Goal: Information Seeking & Learning: Learn about a topic

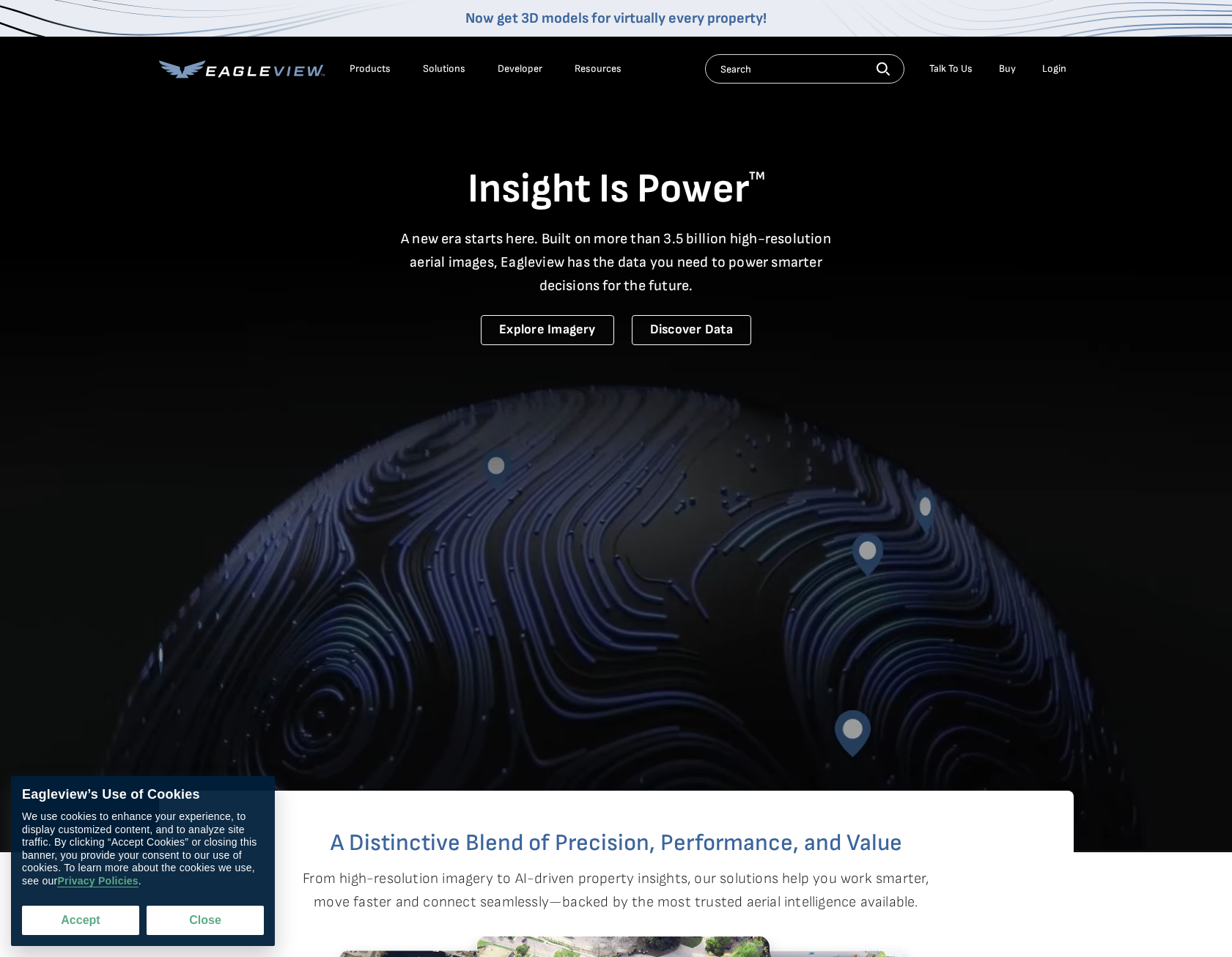
click at [88, 920] on button "Accept" at bounding box center [81, 921] width 117 height 30
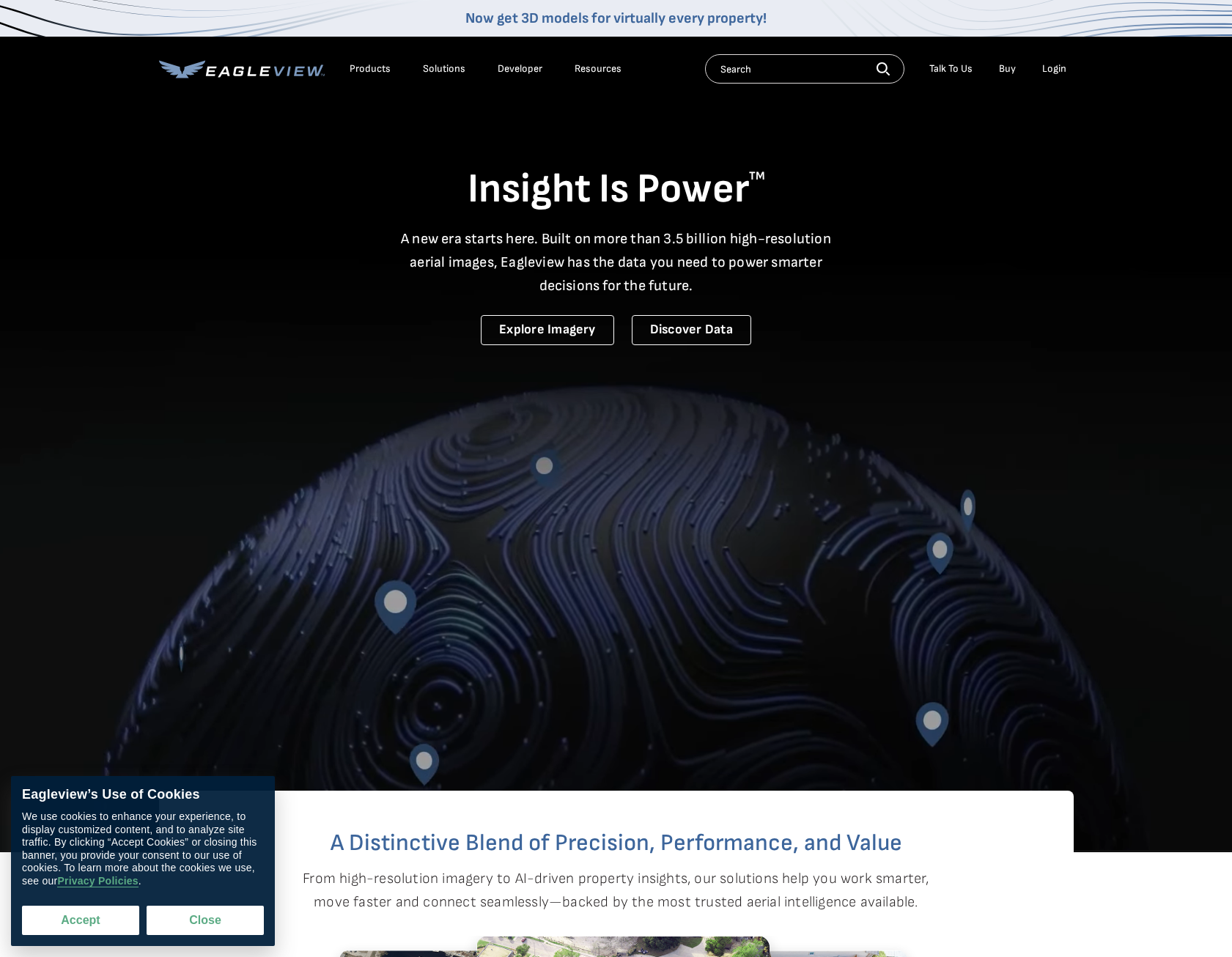
checkbox input "true"
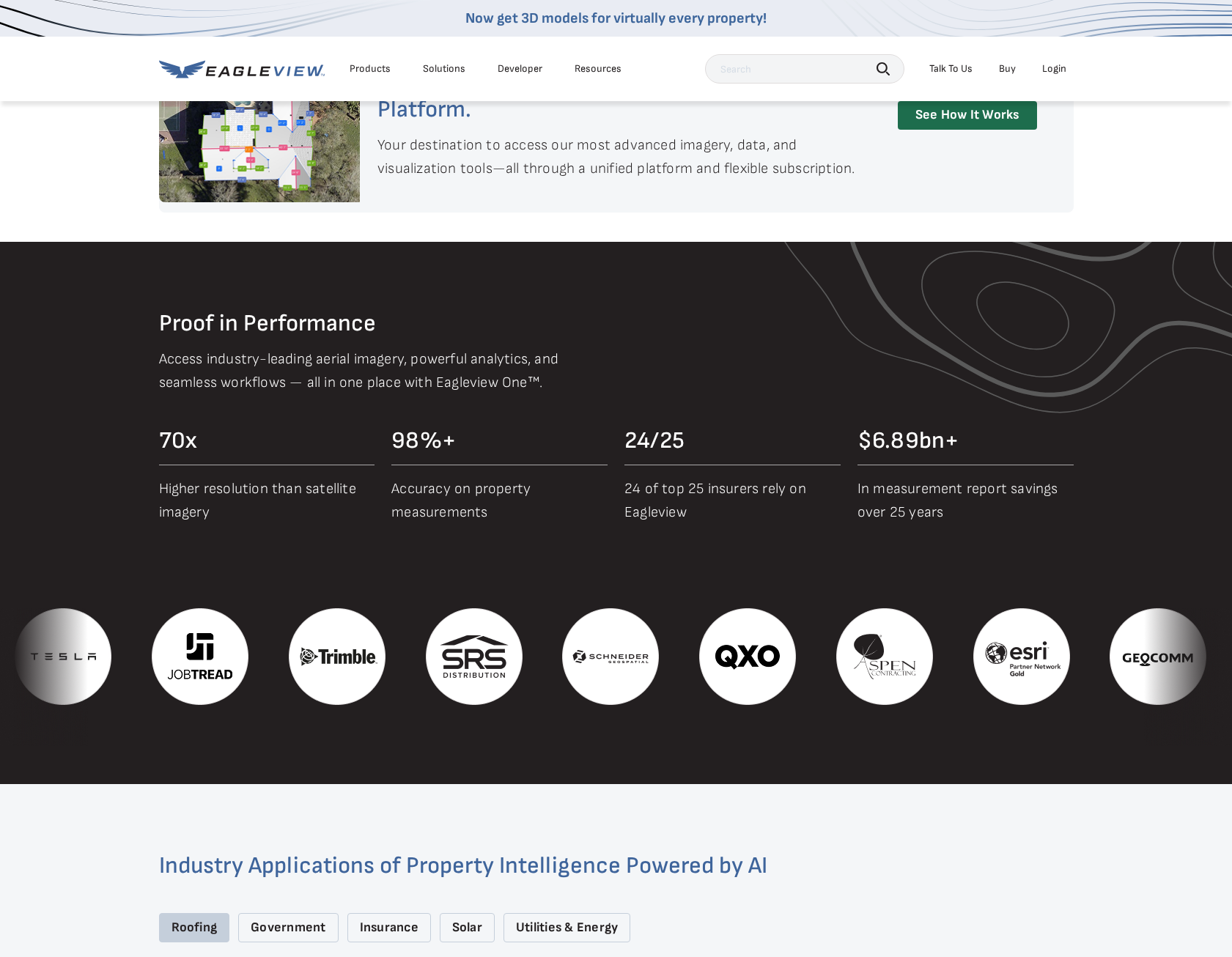
scroll to position [1319, 0]
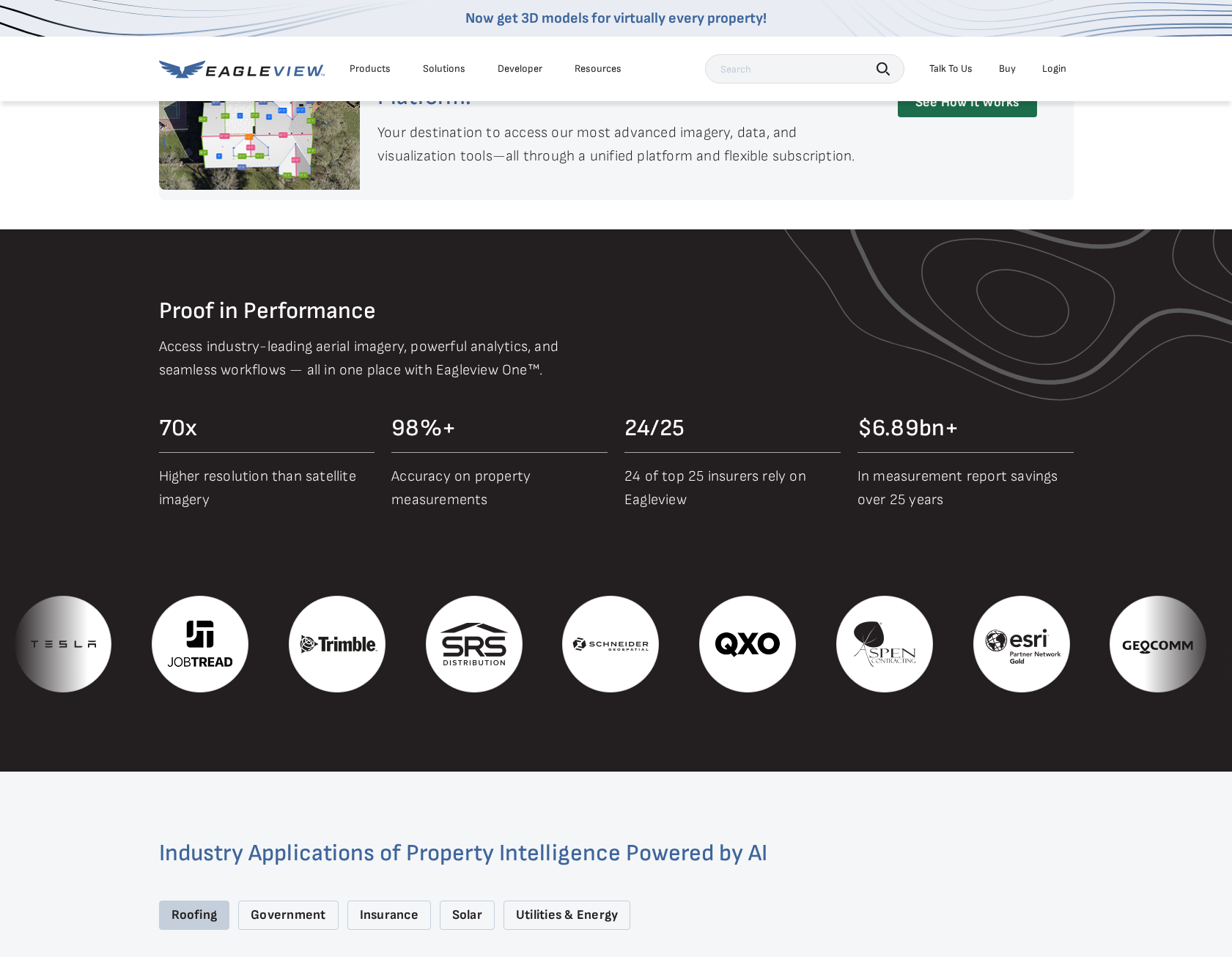
click at [523, 641] on img at bounding box center [473, 644] width 96 height 96
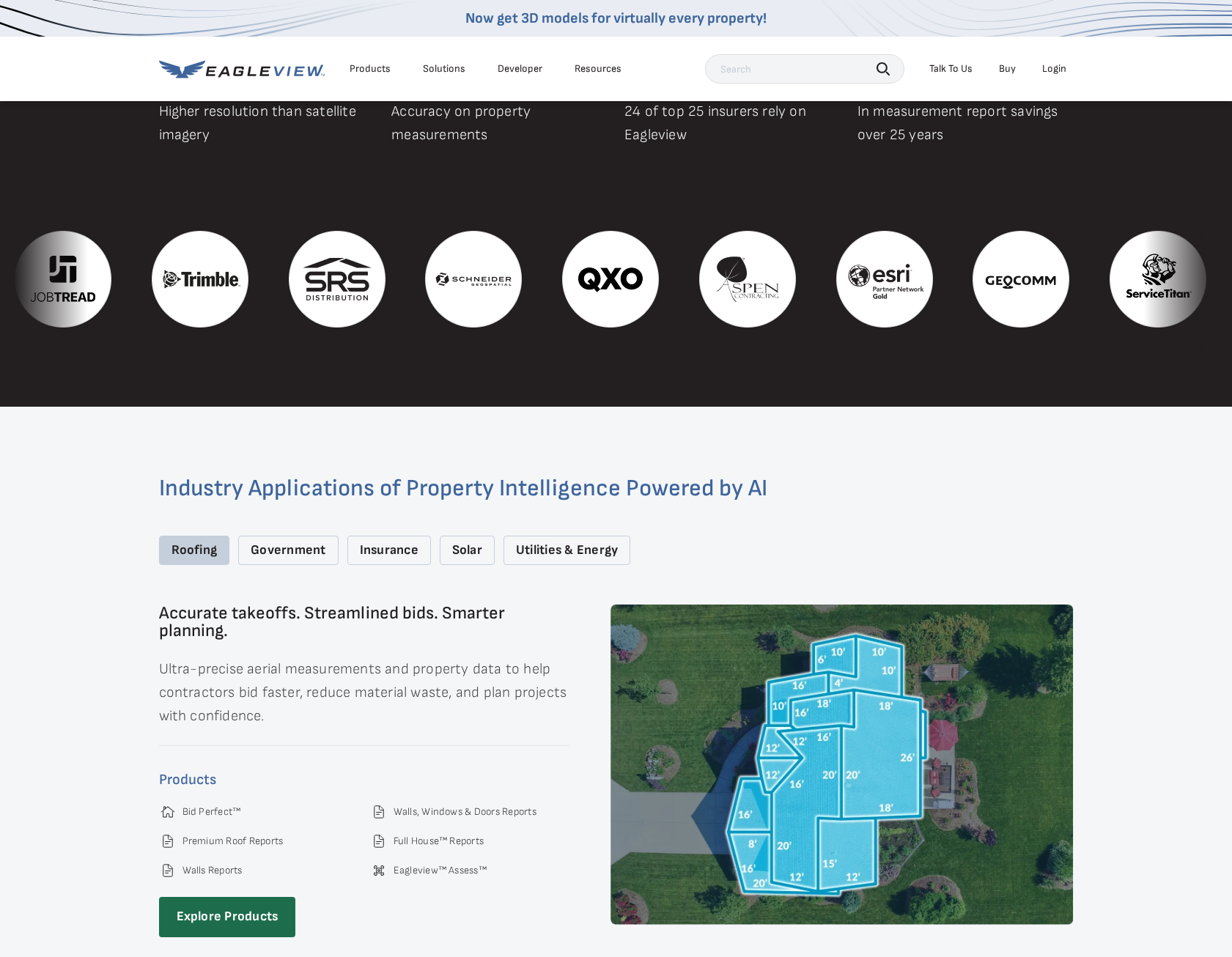
scroll to position [1685, 0]
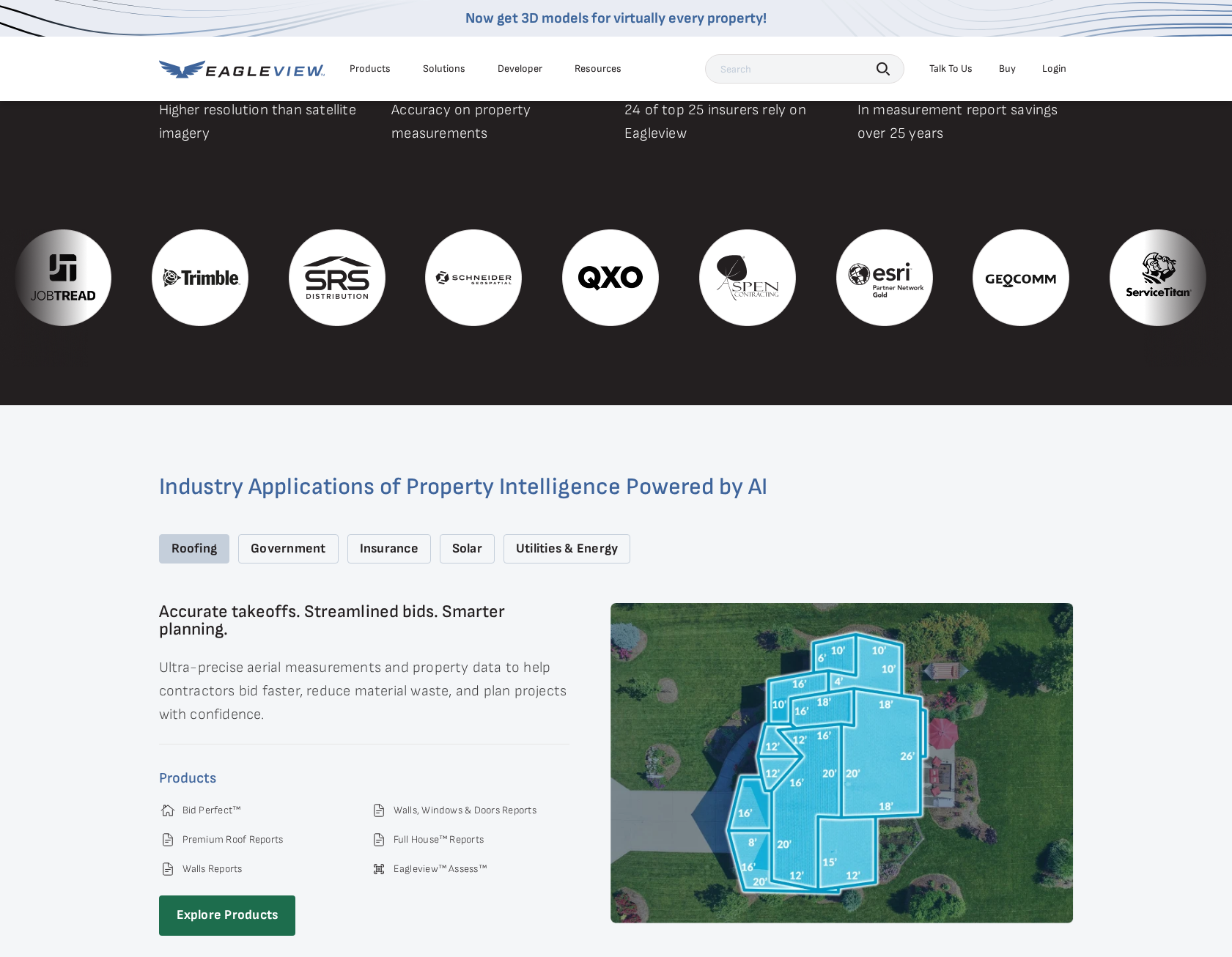
click at [598, 542] on div "Utilities & Energy" at bounding box center [567, 549] width 127 height 30
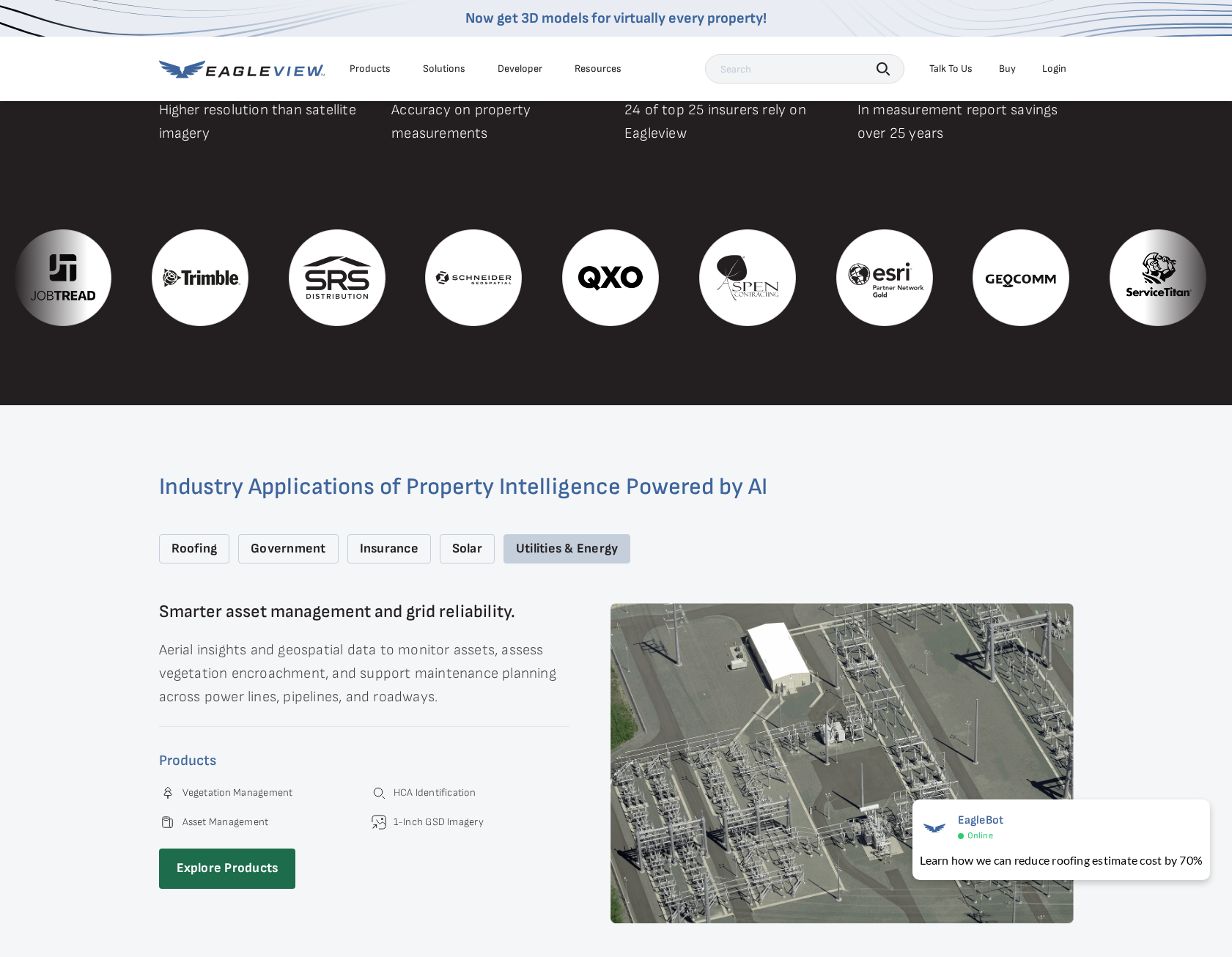
click at [477, 536] on div "Solar" at bounding box center [467, 549] width 55 height 30
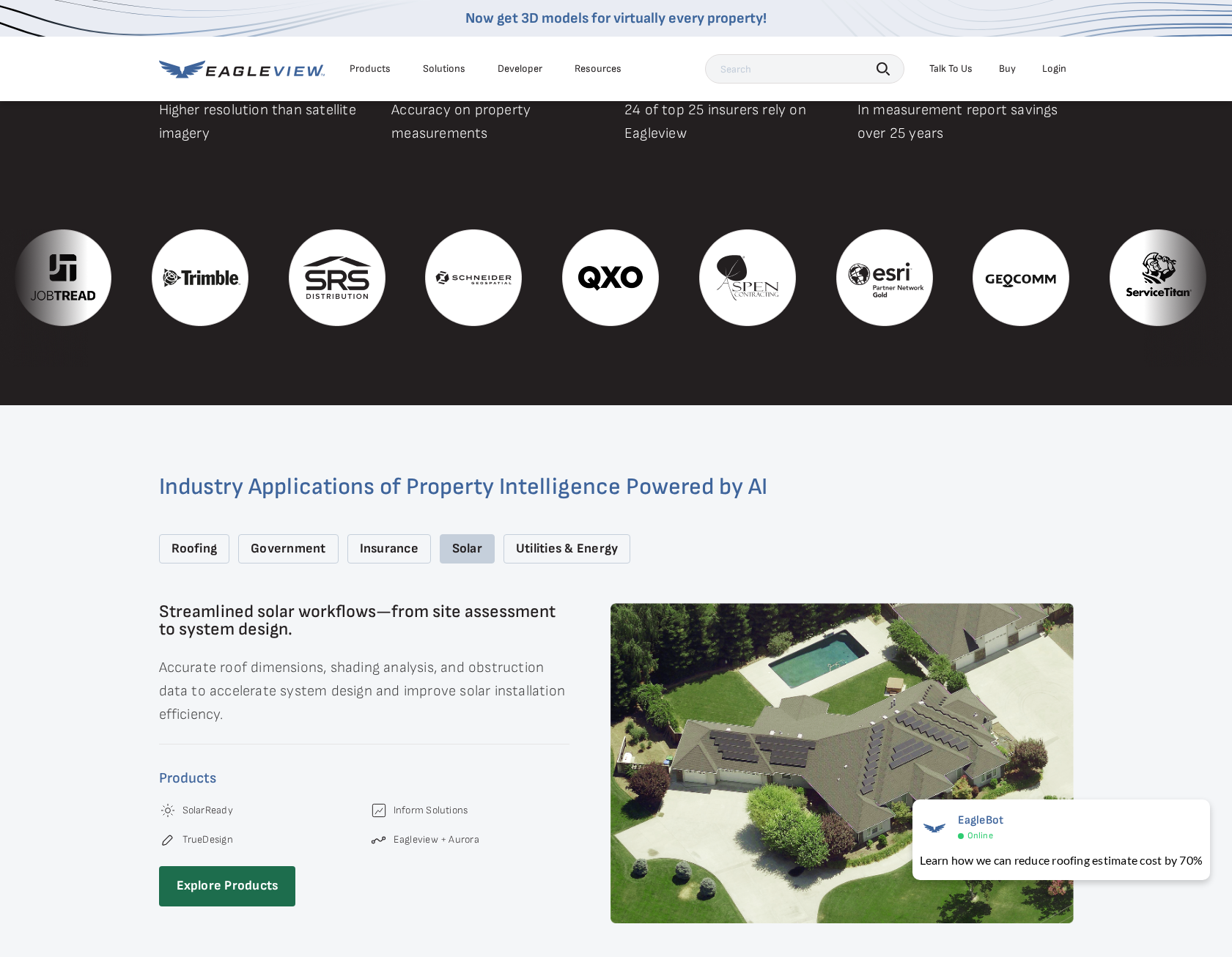
click at [421, 541] on div "Insurance" at bounding box center [388, 549] width 83 height 30
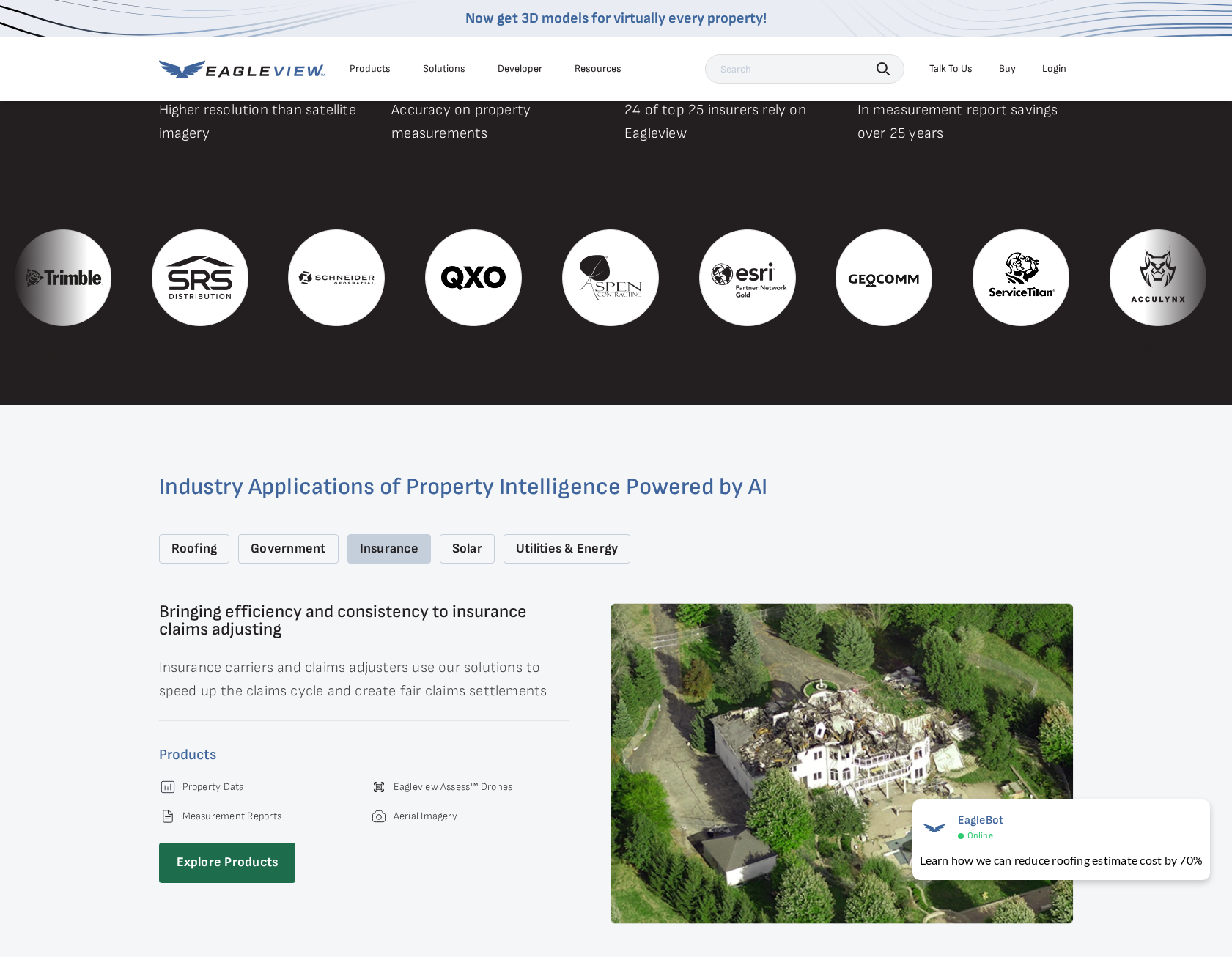
click at [341, 547] on div "Roofing Government Insurance Solar Utilities & Energy" at bounding box center [616, 549] width 915 height 30
click at [314, 551] on div "Industry Applications of Property Intelligence Powered by AI Roofing Government…" at bounding box center [616, 700] width 915 height 448
click at [313, 545] on div "Government" at bounding box center [288, 549] width 100 height 30
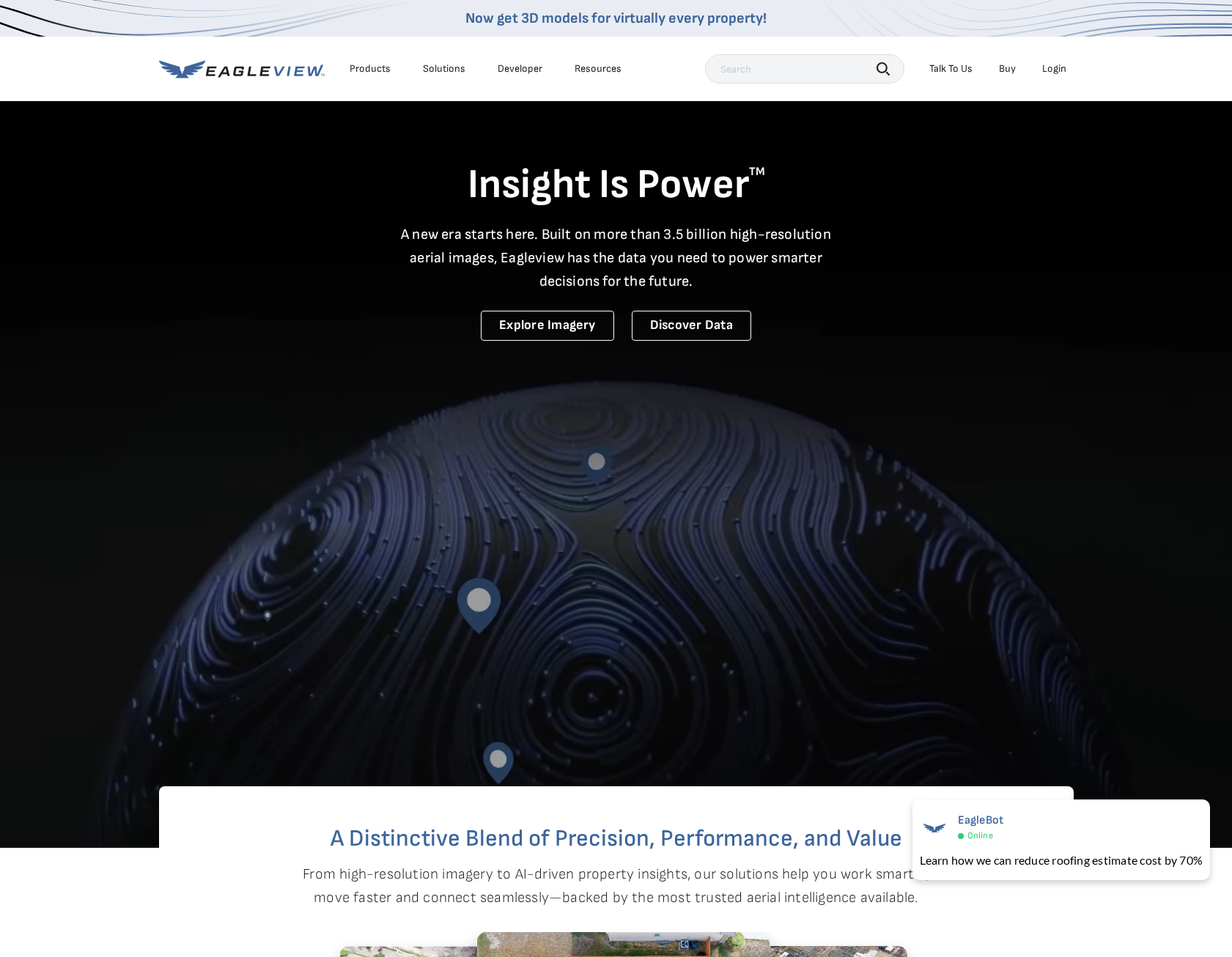
scroll to position [0, 0]
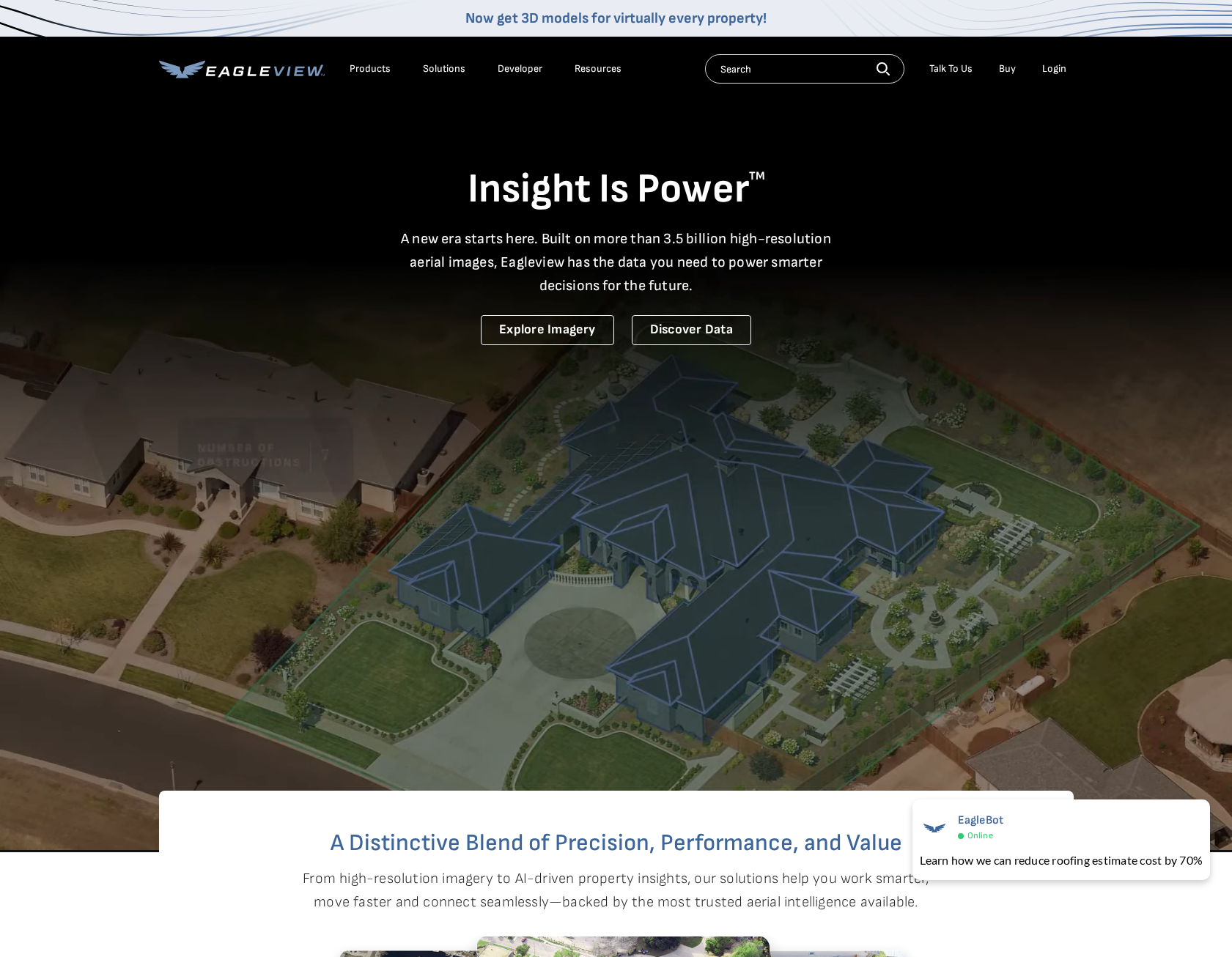
click at [504, 75] on link "Developer" at bounding box center [520, 69] width 45 height 13
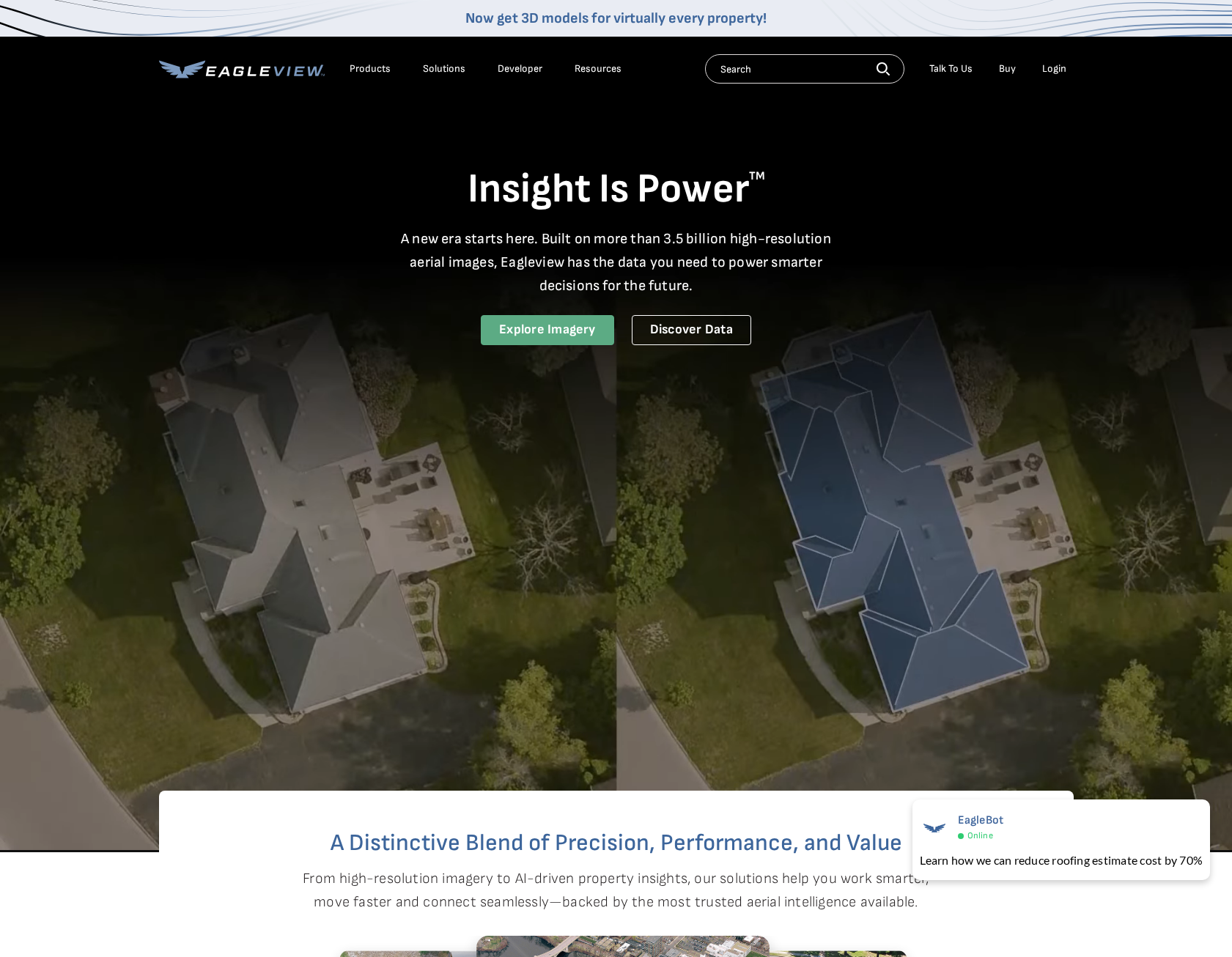
click at [532, 341] on link "Explore Imagery" at bounding box center [548, 330] width 134 height 30
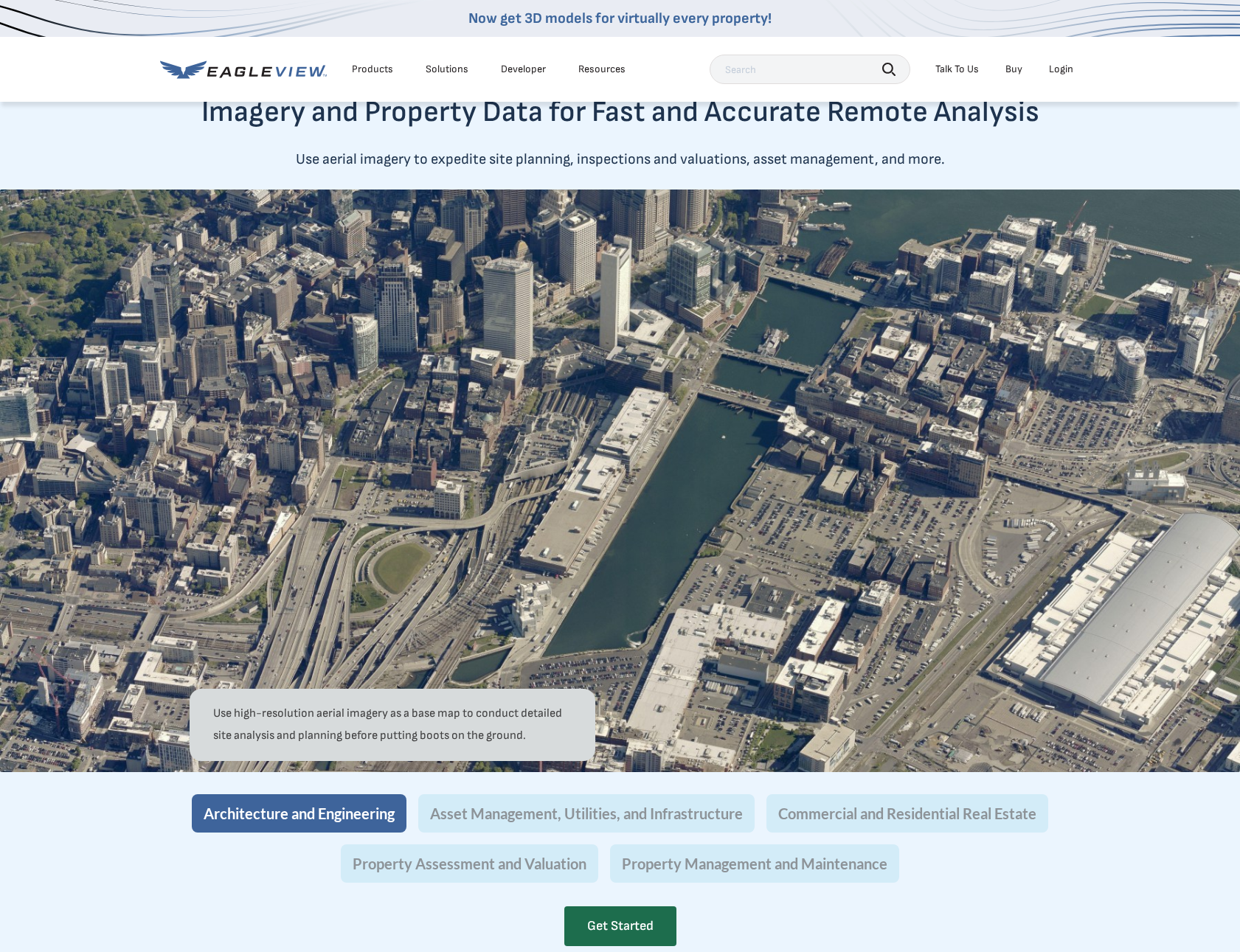
scroll to position [852, 0]
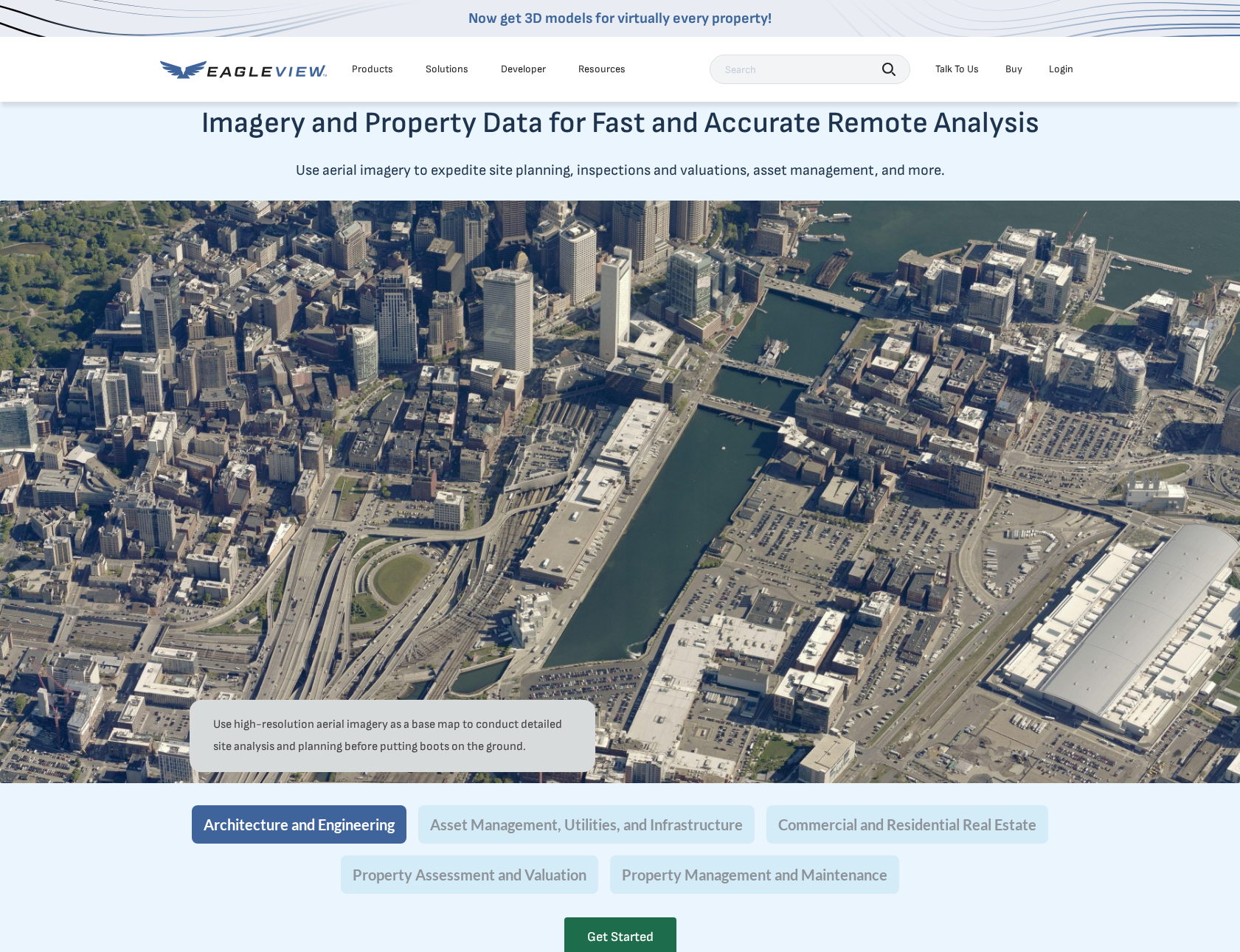
drag, startPoint x: 508, startPoint y: 594, endPoint x: 483, endPoint y: 566, distance: 37.5
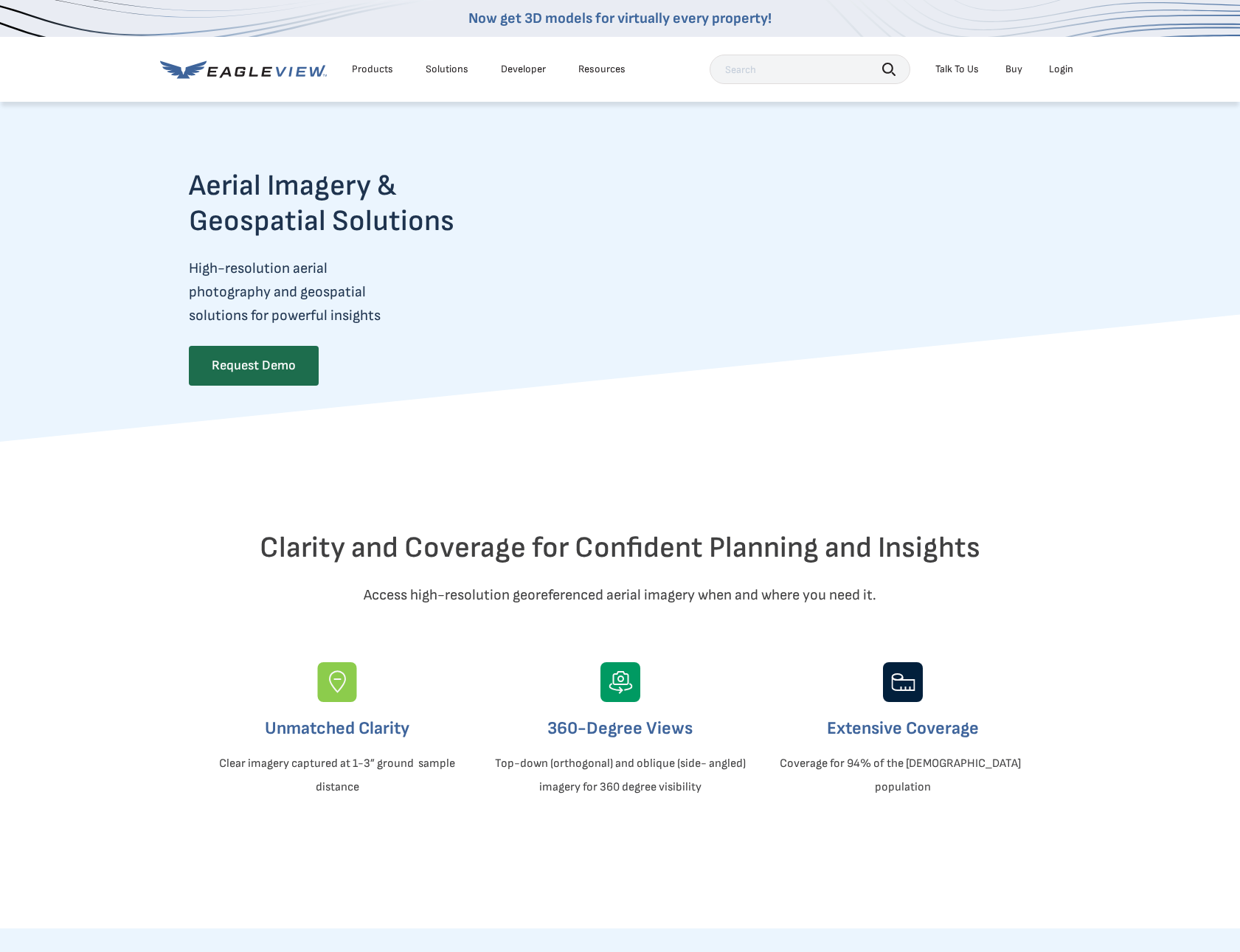
scroll to position [0, 6]
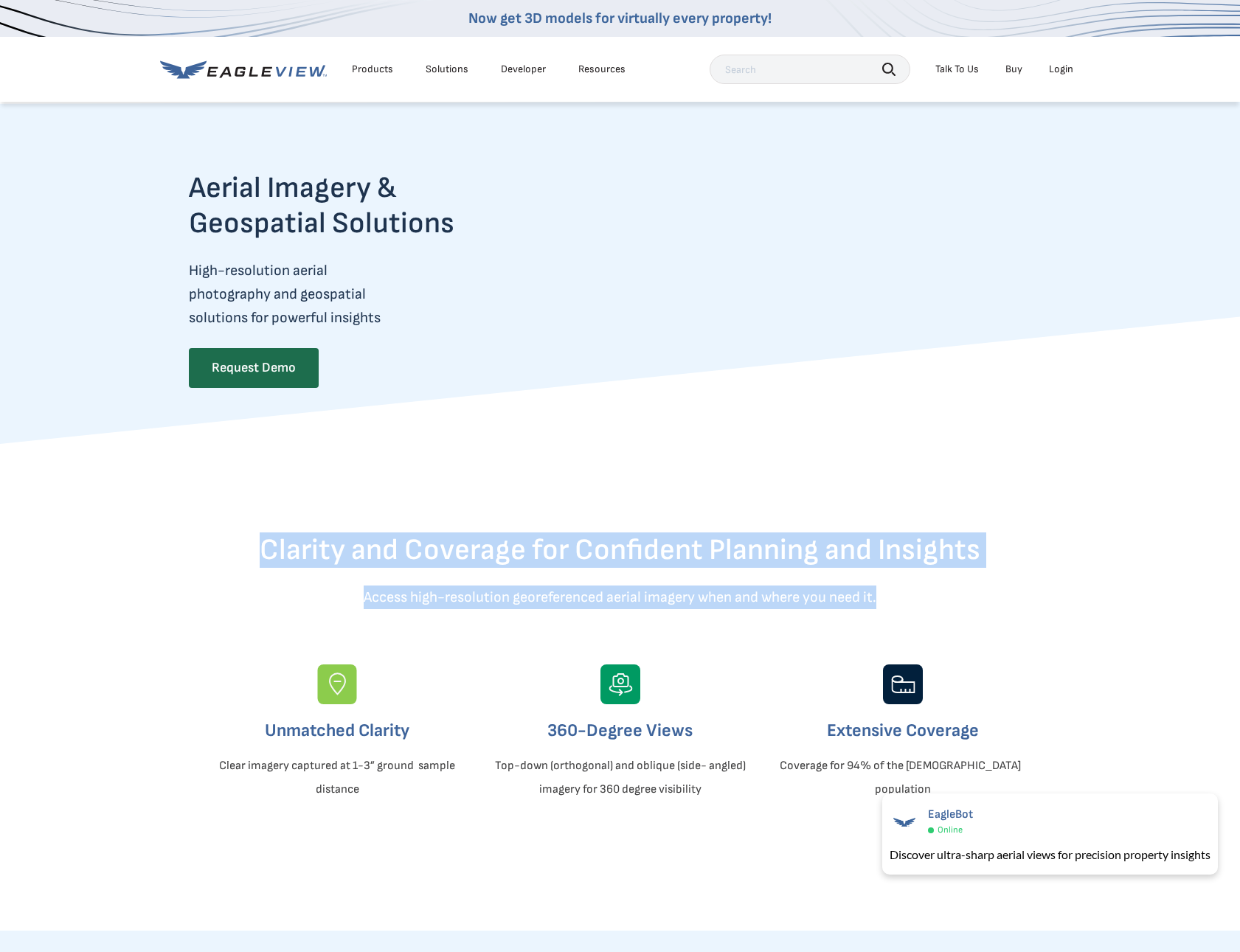
drag, startPoint x: 427, startPoint y: 442, endPoint x: 1020, endPoint y: 620, distance: 619.1
click at [1020, 609] on p "Access high-resolution georeferenced aerial imagery when and where you need it." at bounding box center [621, 598] width 863 height 23
